Goal: Transaction & Acquisition: Purchase product/service

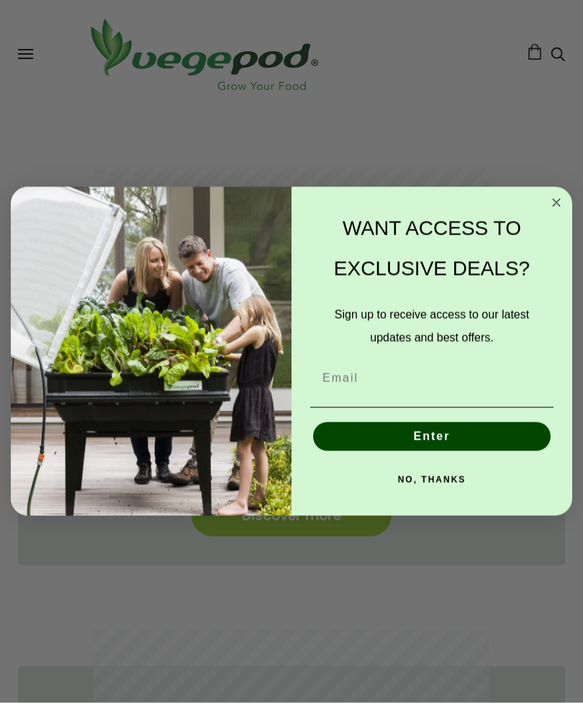
scroll to position [992, 0]
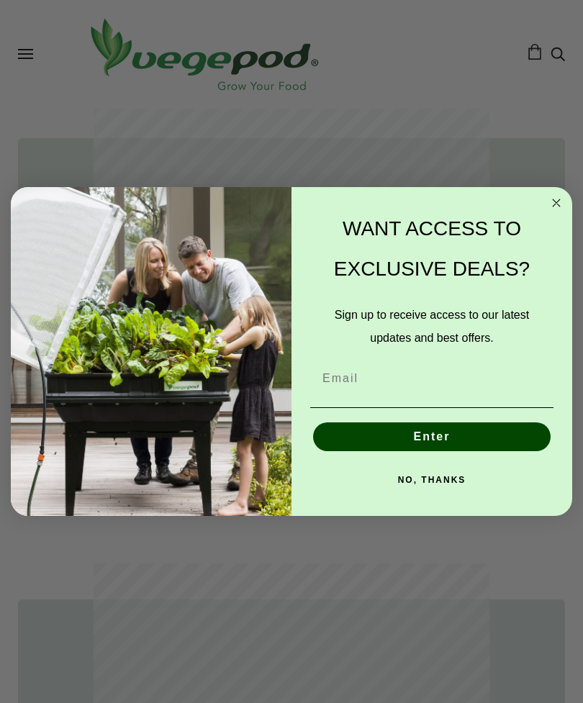
click at [552, 212] on circle "Close dialog" at bounding box center [556, 203] width 17 height 17
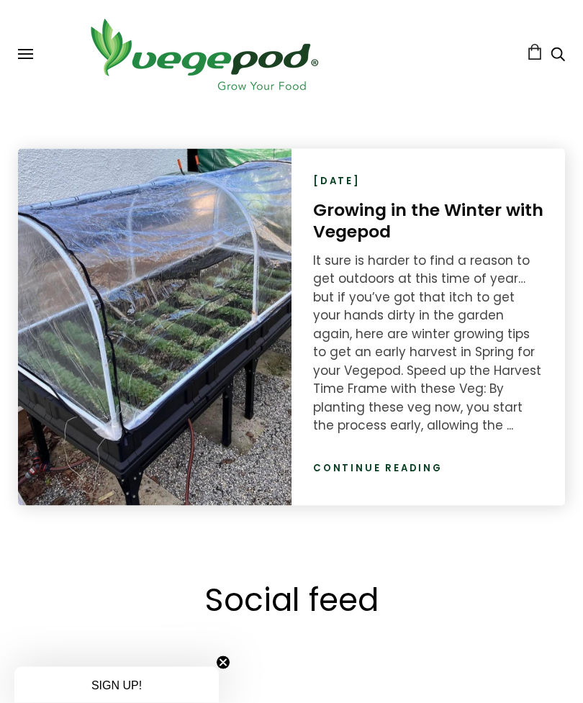
scroll to position [2492, 0]
click at [401, 460] on link "Continue reading" at bounding box center [378, 467] width 130 height 14
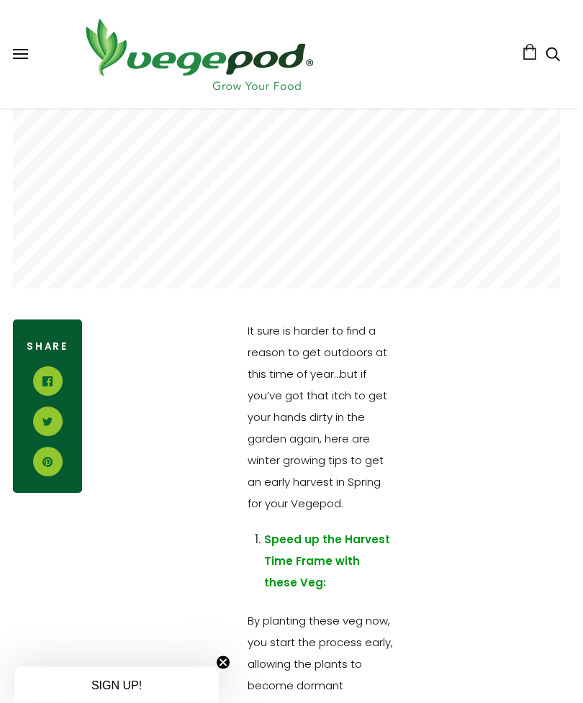
scroll to position [273, 5]
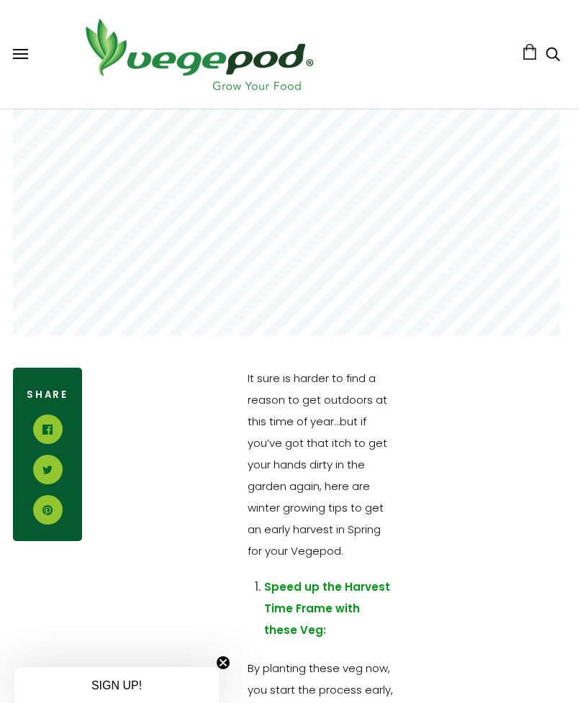
click at [23, 49] on span at bounding box center [20, 49] width 15 height 1
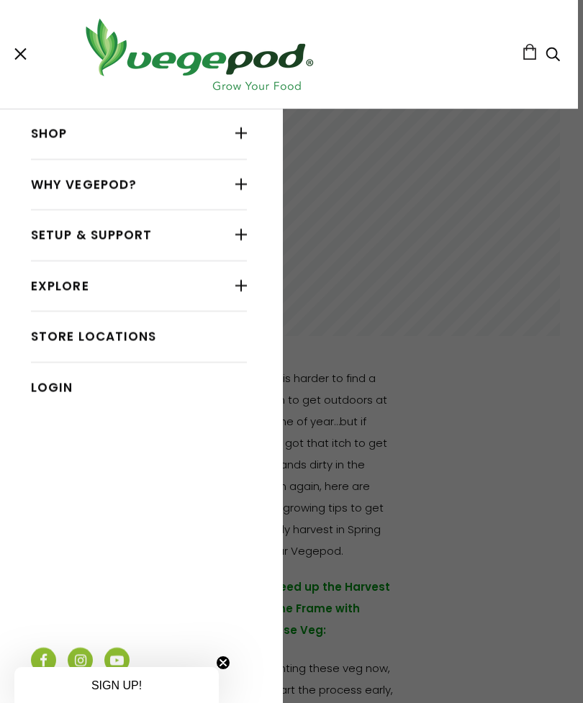
click at [235, 124] on div at bounding box center [241, 133] width 12 height 19
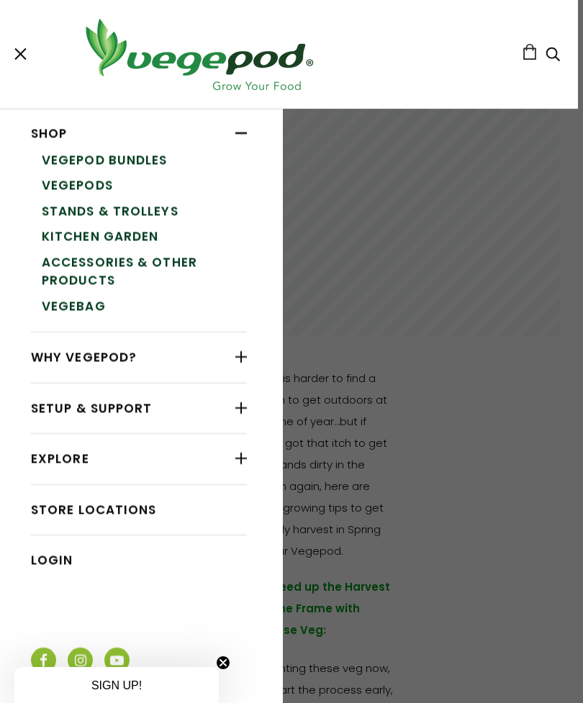
click at [160, 153] on link "Vegepod Bundles" at bounding box center [144, 160] width 205 height 26
